Goal: Transaction & Acquisition: Purchase product/service

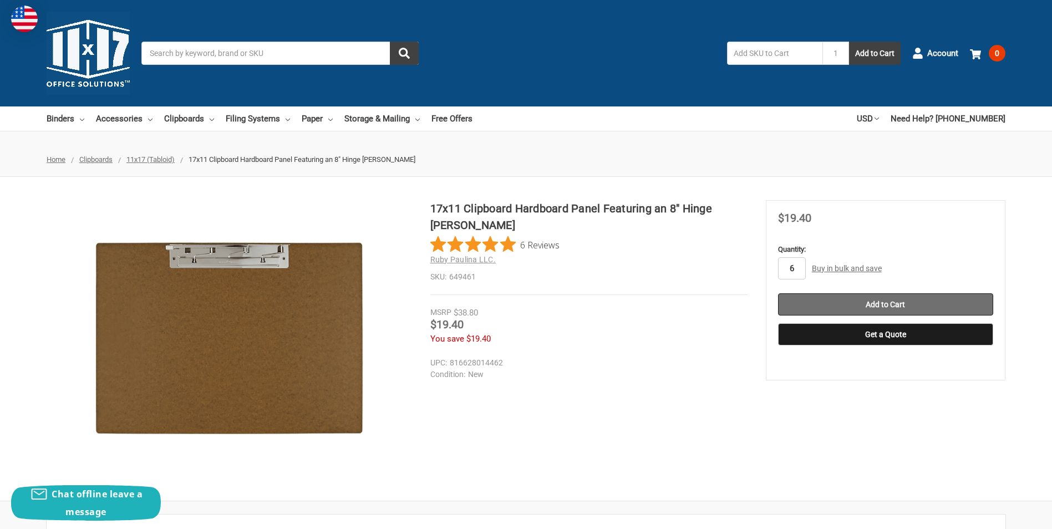
type input "6"
click at [898, 301] on input "Add to Cart" at bounding box center [885, 304] width 215 height 22
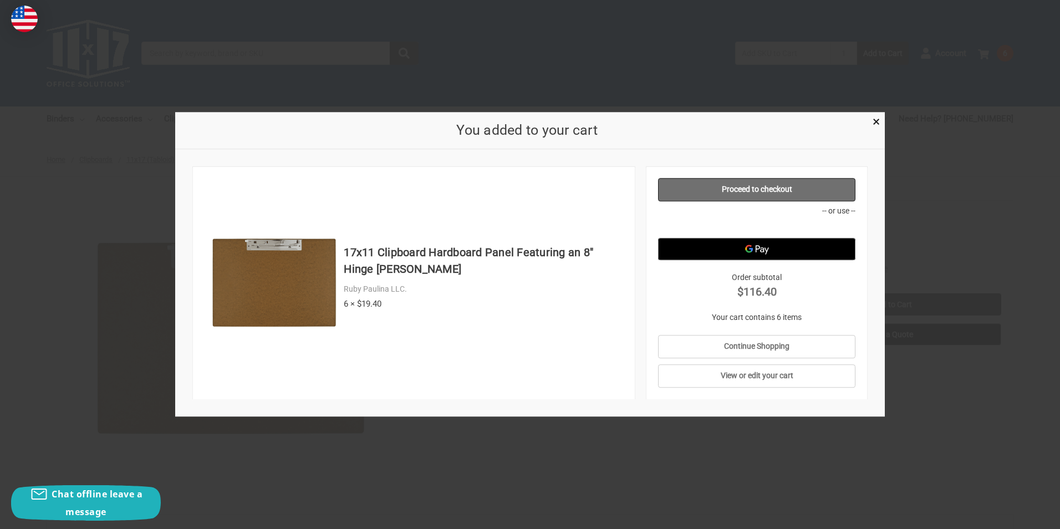
click at [739, 195] on link "Proceed to checkout" at bounding box center [757, 189] width 198 height 23
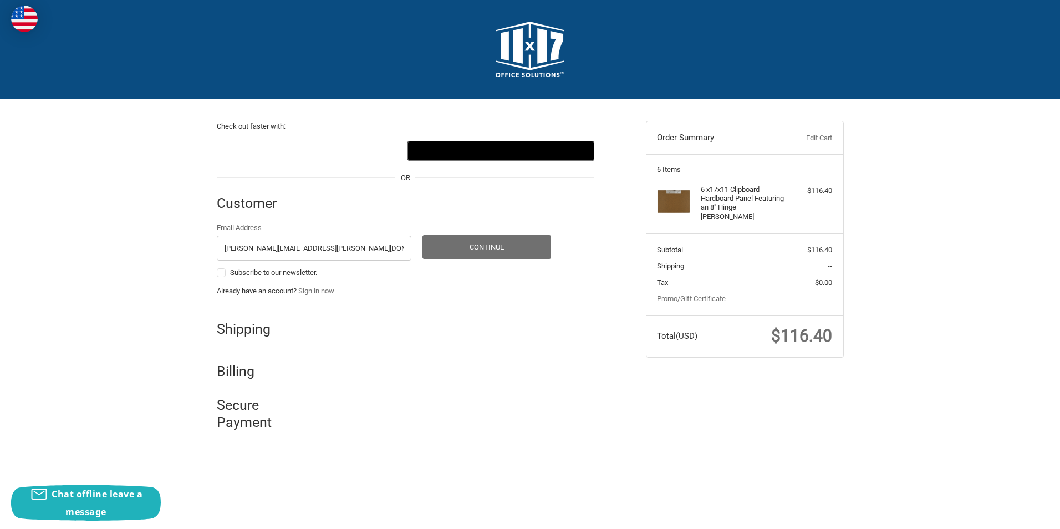
type input "carrie.kallstrom@xcelenergy.com"
click at [476, 248] on button "Continue" at bounding box center [486, 247] width 129 height 24
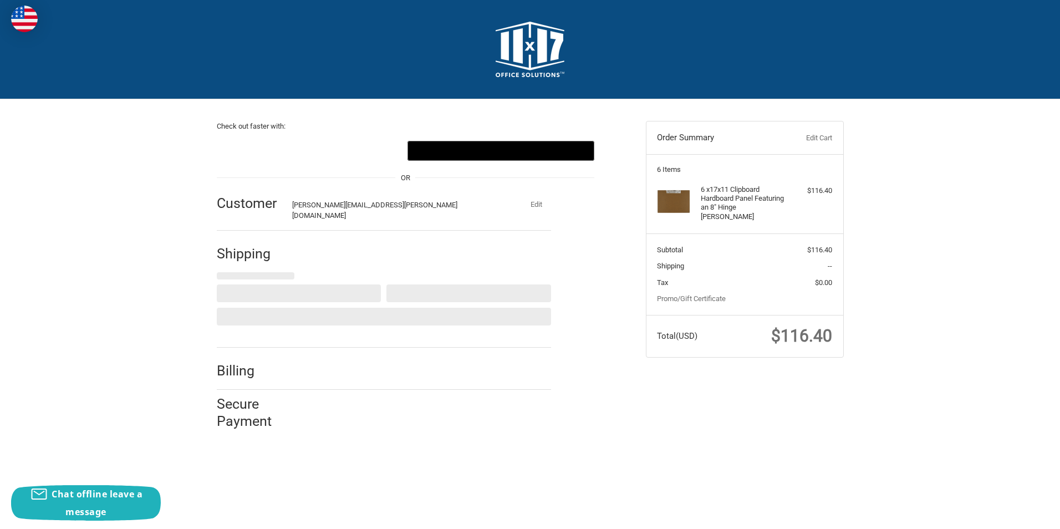
select select "US"
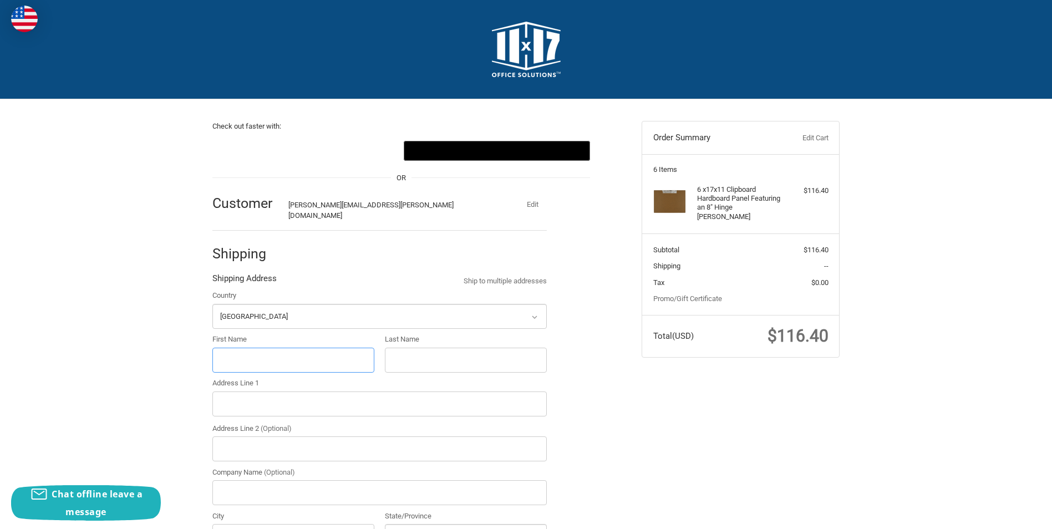
click at [233, 353] on input "First Name" at bounding box center [293, 360] width 162 height 25
type input "Carrie"
type input "Kallstrom"
type input "1505 Black Avenue, Eau Claire, WI, USA"
type input "Xcel Energy"
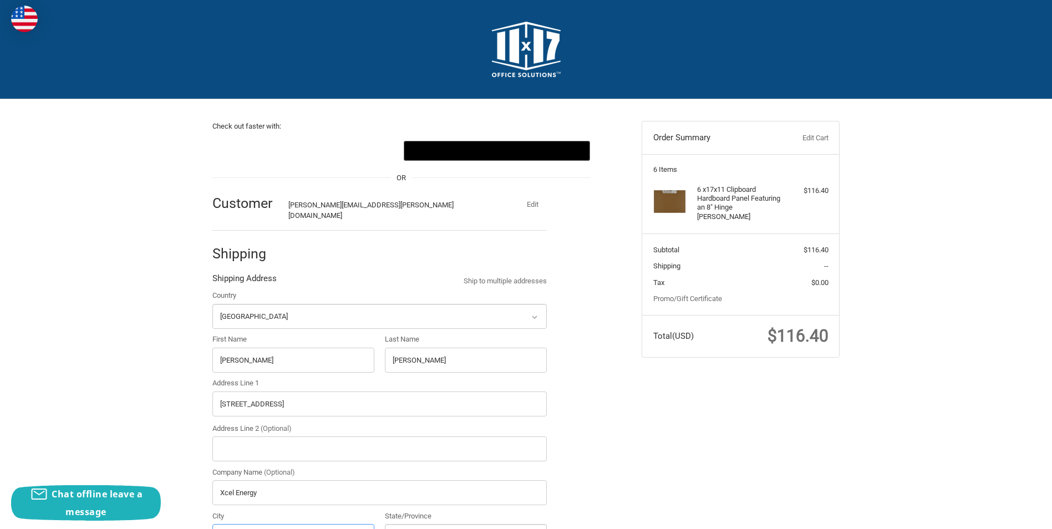
type input "Eau Claire"
select select "WI"
type input "54703"
type input "16087809961"
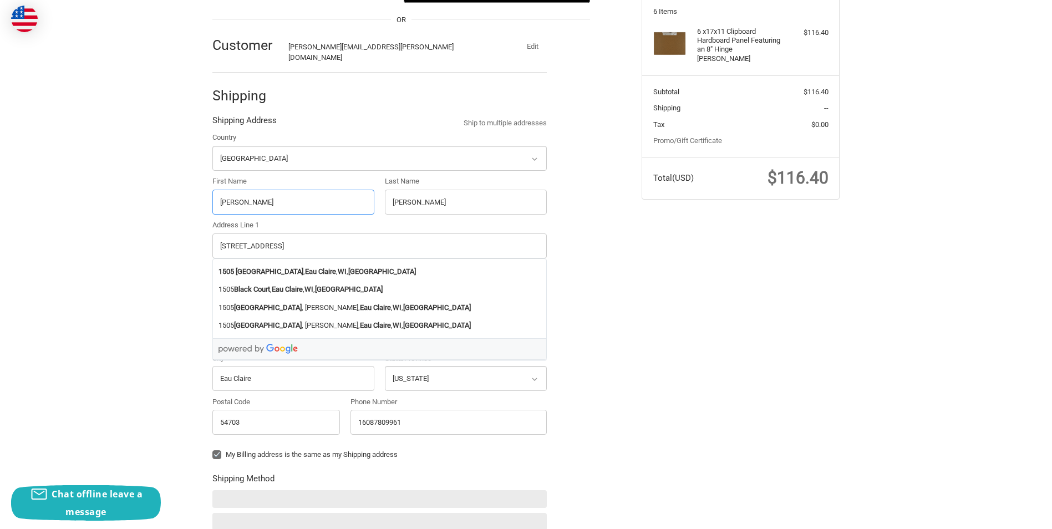
scroll to position [164, 0]
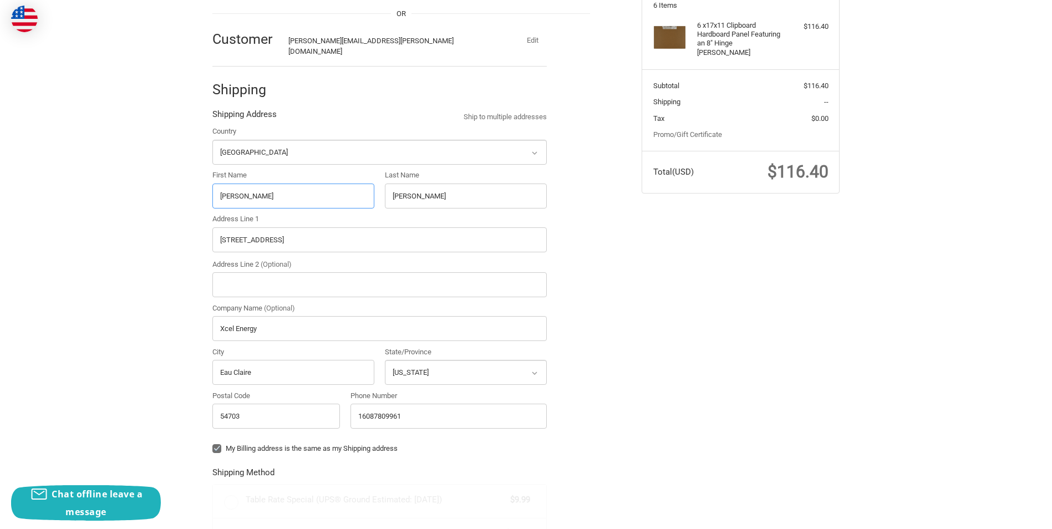
radio input "true"
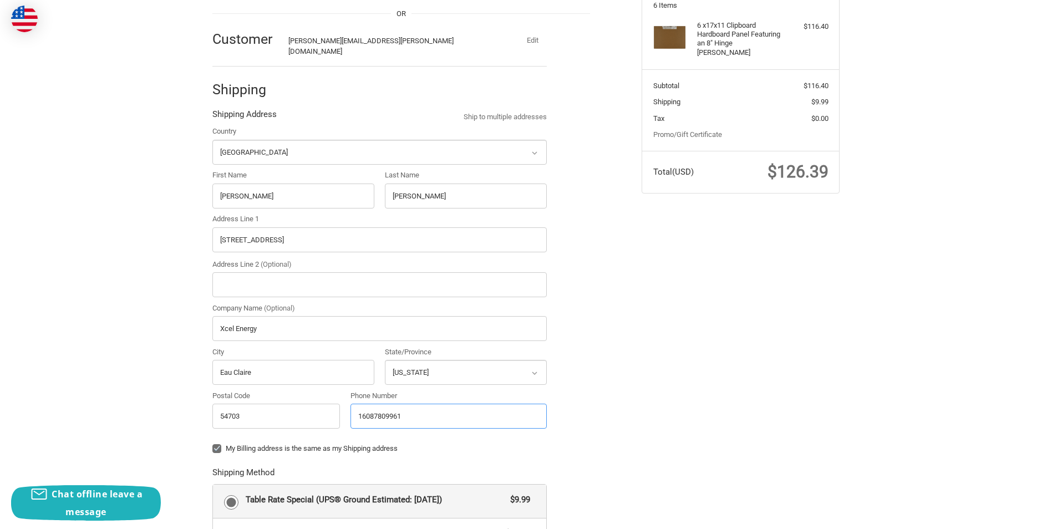
drag, startPoint x: 369, startPoint y: 407, endPoint x: 319, endPoint y: 410, distance: 49.9
click at [319, 410] on div "Country Select a country Afghanistan Åland Islands Albania Algeria American Sam…" at bounding box center [379, 280] width 345 height 308
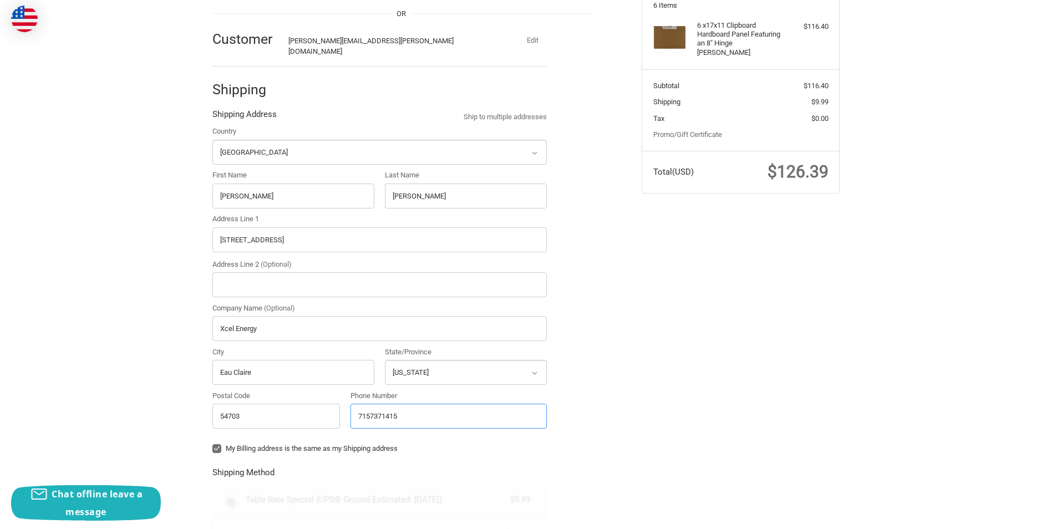
type input "7157371415"
click at [563, 420] on ol "Customer carrie.kallstrom@xcelenergy.com Edit Shipping Shipping Address Ship to…" at bounding box center [400, 447] width 377 height 860
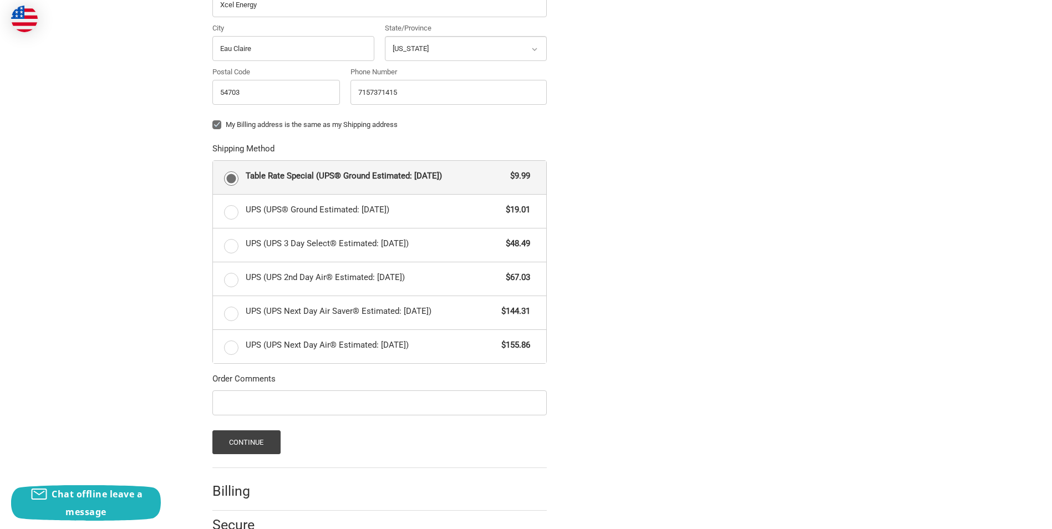
scroll to position [525, 0]
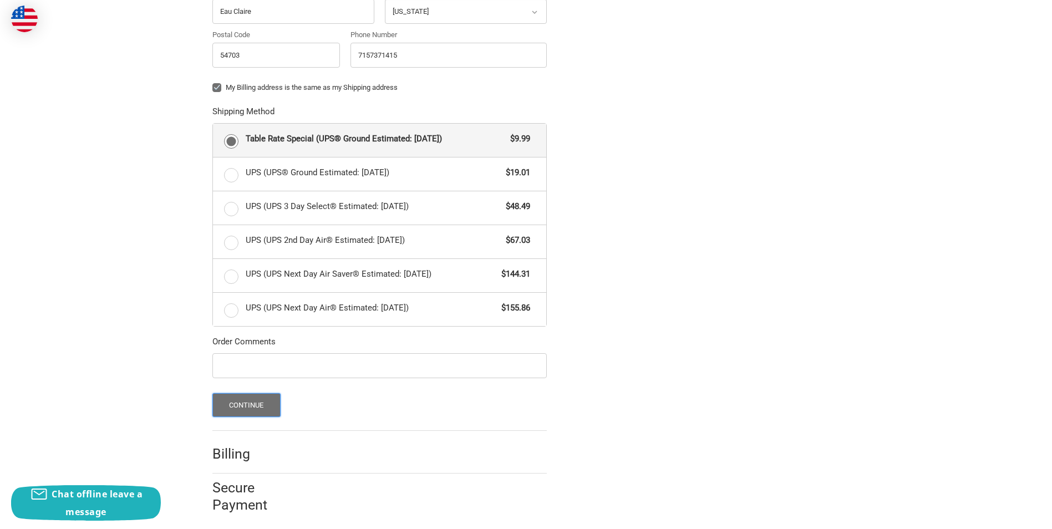
click at [257, 393] on button "Continue" at bounding box center [246, 405] width 68 height 24
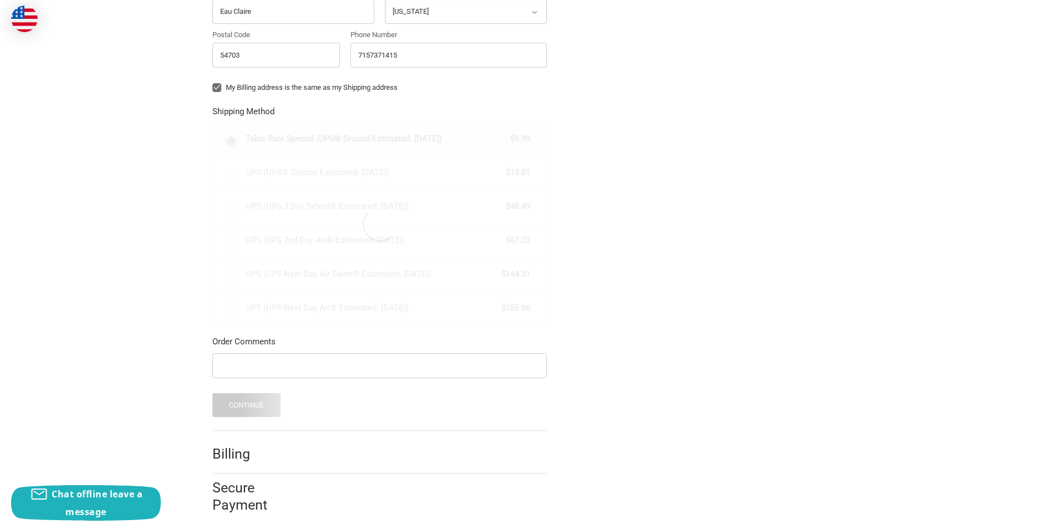
scroll to position [0, 0]
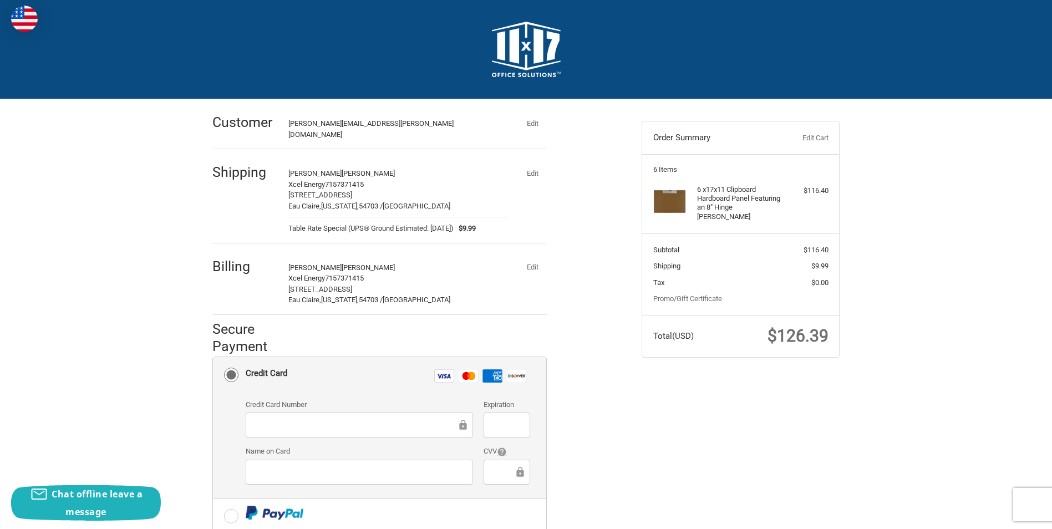
click at [275, 412] on div at bounding box center [359, 424] width 227 height 25
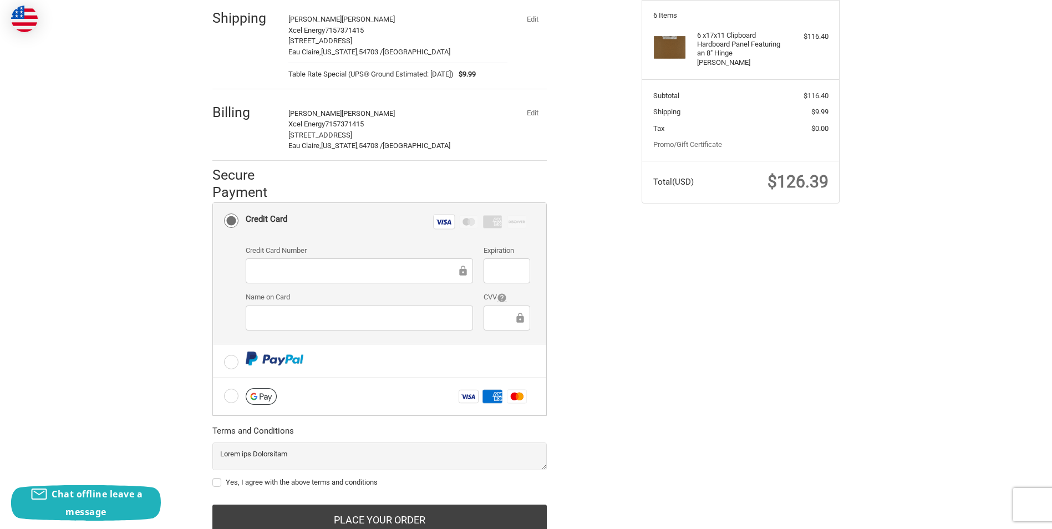
scroll to position [159, 0]
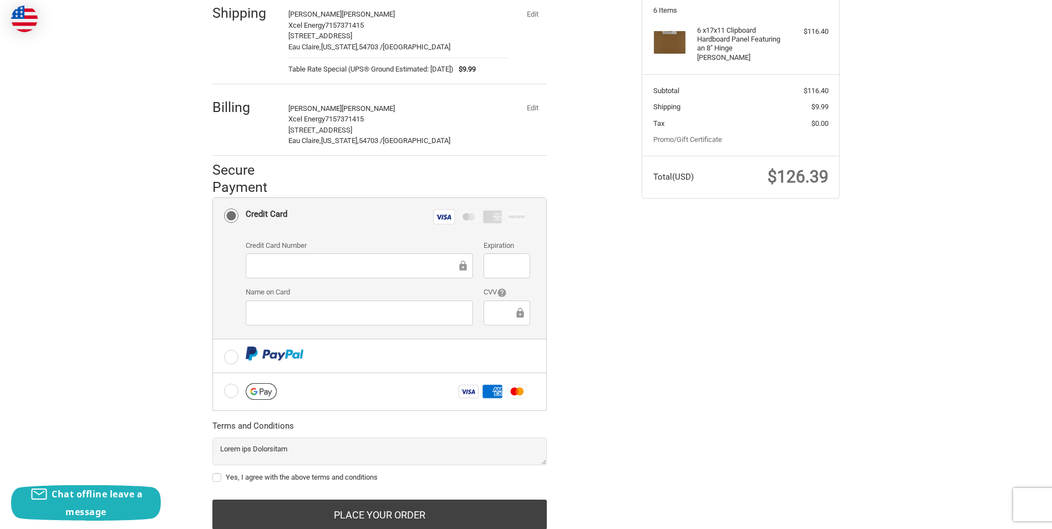
click at [217, 473] on label "Yes, I agree with the above terms and conditions" at bounding box center [379, 477] width 334 height 9
click at [213, 472] on input "Yes, I agree with the above terms and conditions" at bounding box center [212, 472] width 1 height 1
checkbox input "true"
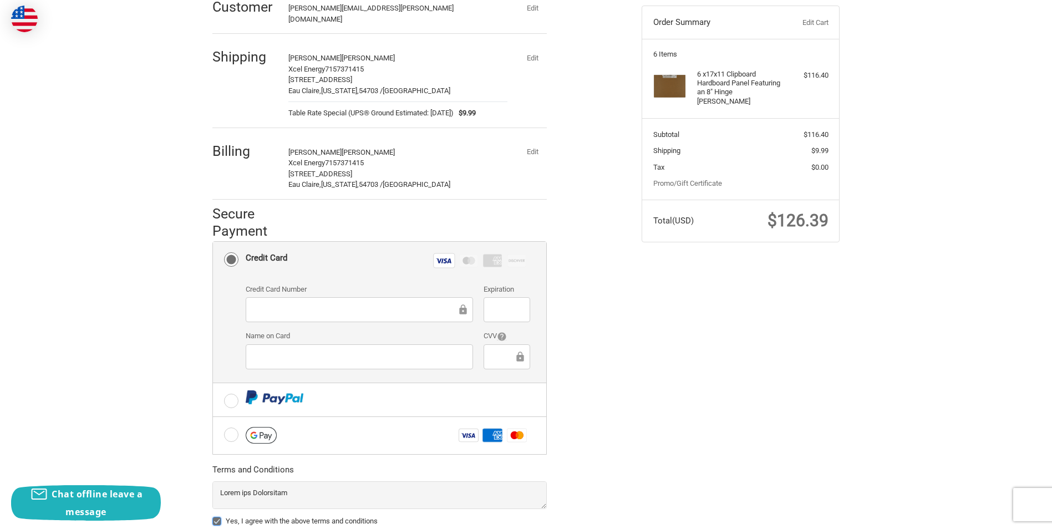
scroll to position [188, 0]
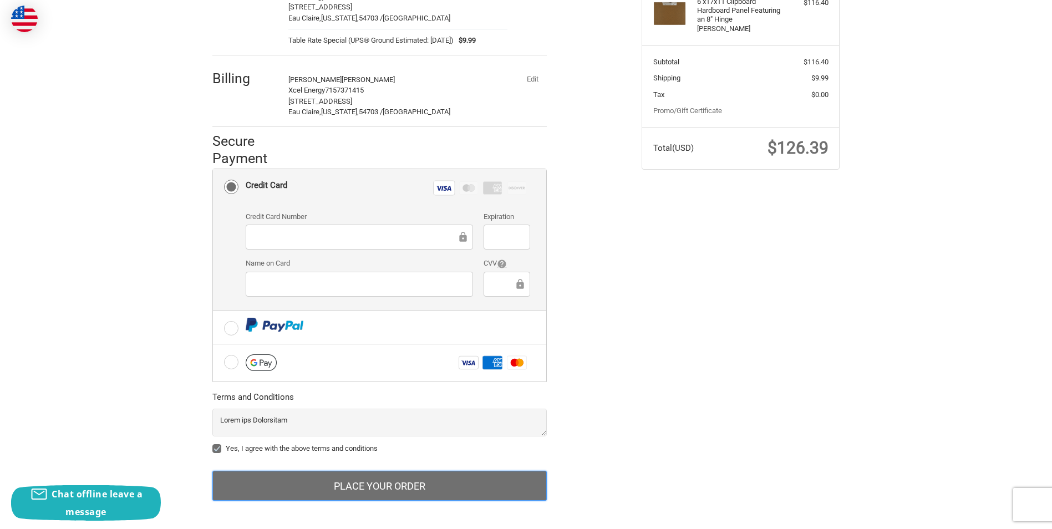
click at [377, 478] on button "Place Your Order" at bounding box center [379, 486] width 334 height 30
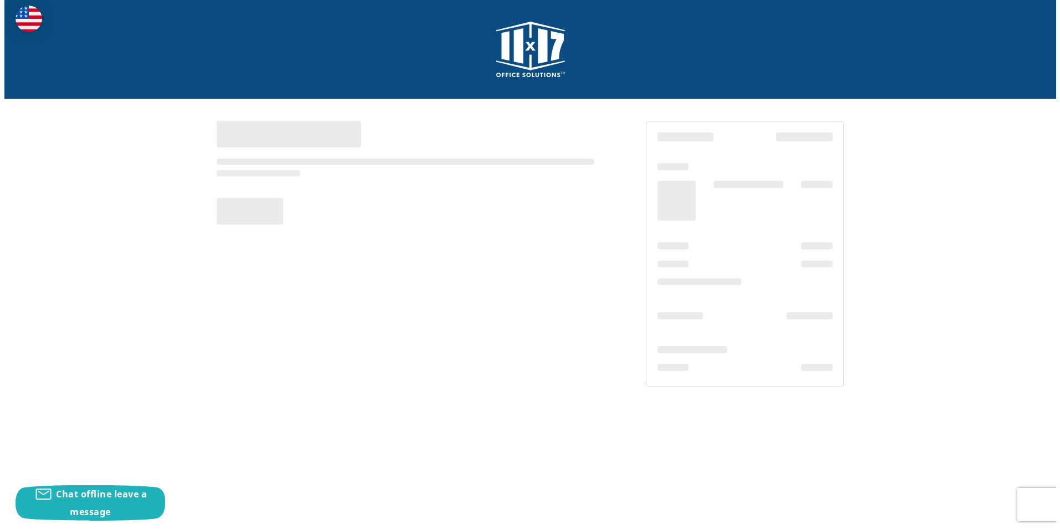
scroll to position [0, 0]
